Goal: Information Seeking & Learning: Check status

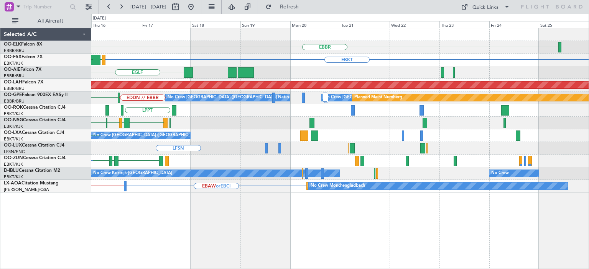
click at [252, 130] on div "No Crew [GEOGRAPHIC_DATA] ([GEOGRAPHIC_DATA] National) EBKT LFTH [GEOGRAPHIC_DA…" at bounding box center [339, 136] width 497 height 13
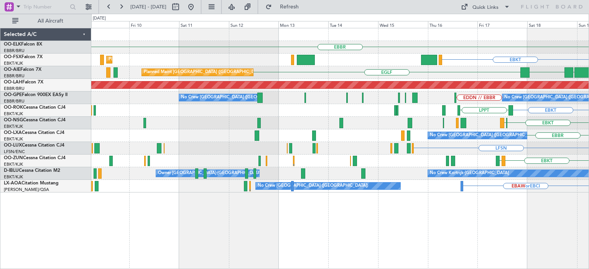
click at [588, 121] on div "EBBR EBKT Planned Maint [GEOGRAPHIC_DATA]-[GEOGRAPHIC_DATA] [GEOGRAPHIC_DATA] […" at bounding box center [294, 142] width 589 height 256
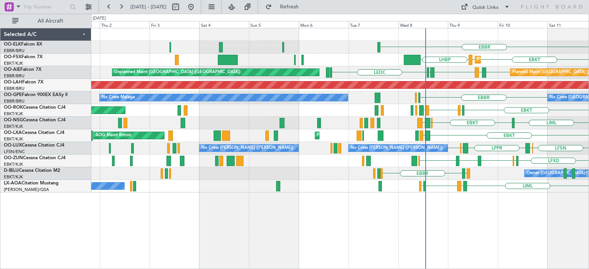
click at [523, 131] on div "EBBR Planned Maint [GEOGRAPHIC_DATA]-[GEOGRAPHIC_DATA] Planned Maint [GEOGRAPHI…" at bounding box center [339, 110] width 497 height 164
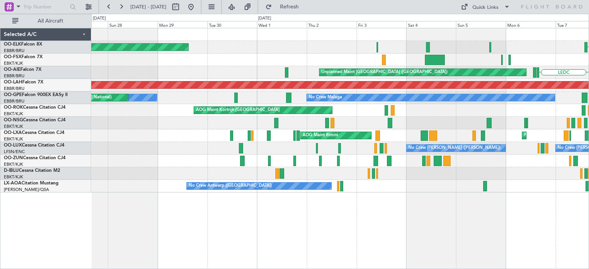
click at [516, 119] on div "LATI EBMB EBKT Planned Maint [GEOGRAPHIC_DATA] ([GEOGRAPHIC_DATA])" at bounding box center [339, 123] width 497 height 13
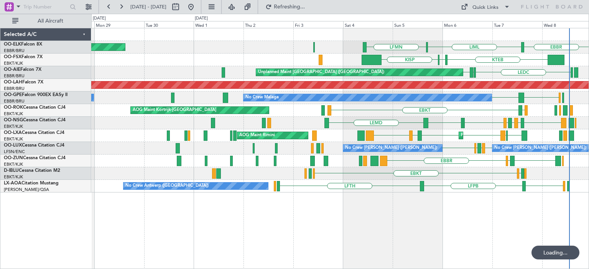
click at [252, 121] on div "LEMD EBKT LFMD EBKT LOWK EBKT LFOK EBKT Planned Maint [GEOGRAPHIC_DATA] ([GEOGR…" at bounding box center [339, 123] width 497 height 13
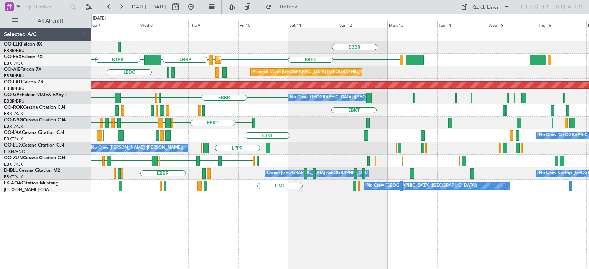
click at [256, 123] on div "EBKT EBMB LATI EBKT LFMD EBKT LOWK EBKT LFOK EBKT LEMD" at bounding box center [339, 123] width 497 height 13
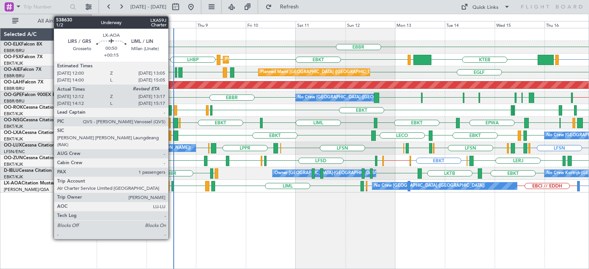
click at [172, 183] on div at bounding box center [172, 186] width 2 height 10
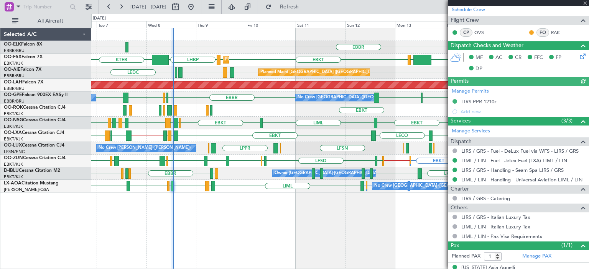
scroll to position [165, 0]
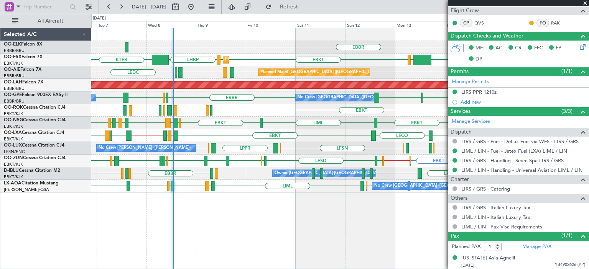
click at [585, 1] on span at bounding box center [585, 3] width 8 height 7
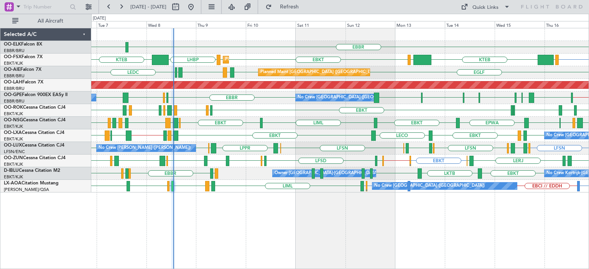
type input "0"
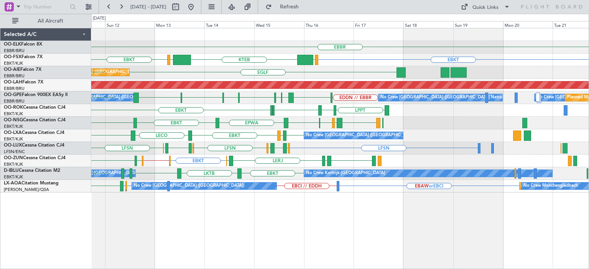
click at [256, 130] on div "EBBR EBKT KTEB LIMC EBKT LOWS EBKT Planned Maint [GEOGRAPHIC_DATA]-[GEOGRAPHIC_…" at bounding box center [339, 110] width 497 height 164
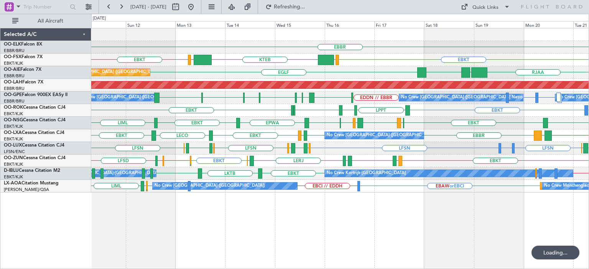
click at [221, 151] on div "LFSN LFBO or LFSN LFSN [GEOGRAPHIC_DATA] [GEOGRAPHIC_DATA] LFSN ELLX [GEOGRAPHI…" at bounding box center [339, 148] width 497 height 13
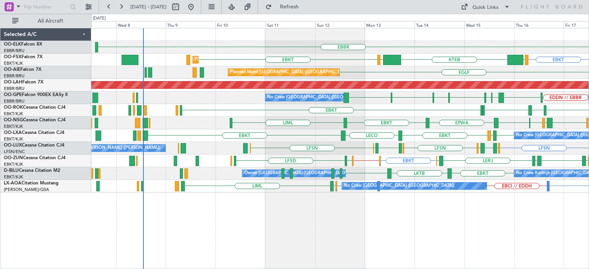
click at [354, 135] on div "EBBR EBKT KTEB LIMC EBKT LOWS Planned Maint [GEOGRAPHIC_DATA]-[GEOGRAPHIC_DATA]…" at bounding box center [339, 110] width 497 height 164
